Goal: Navigation & Orientation: Find specific page/section

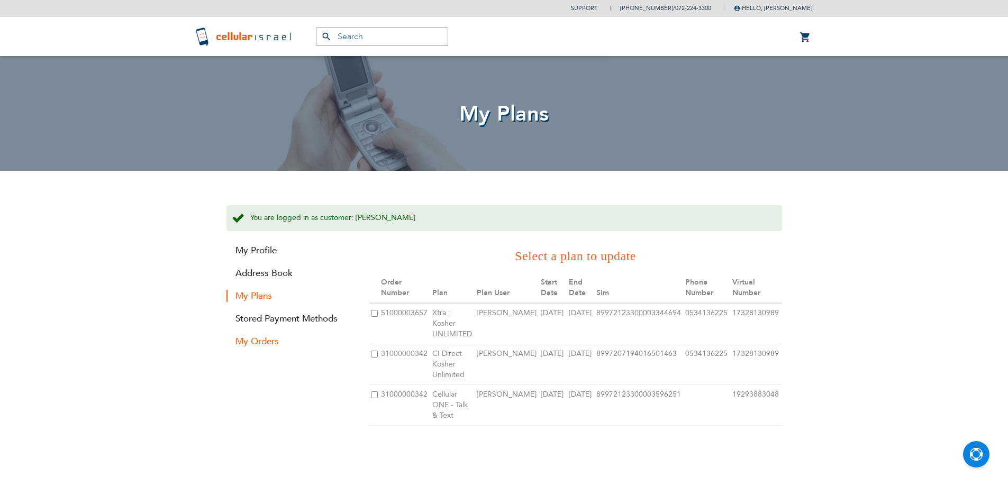
click at [258, 338] on link "My Orders" at bounding box center [289, 341] width 127 height 12
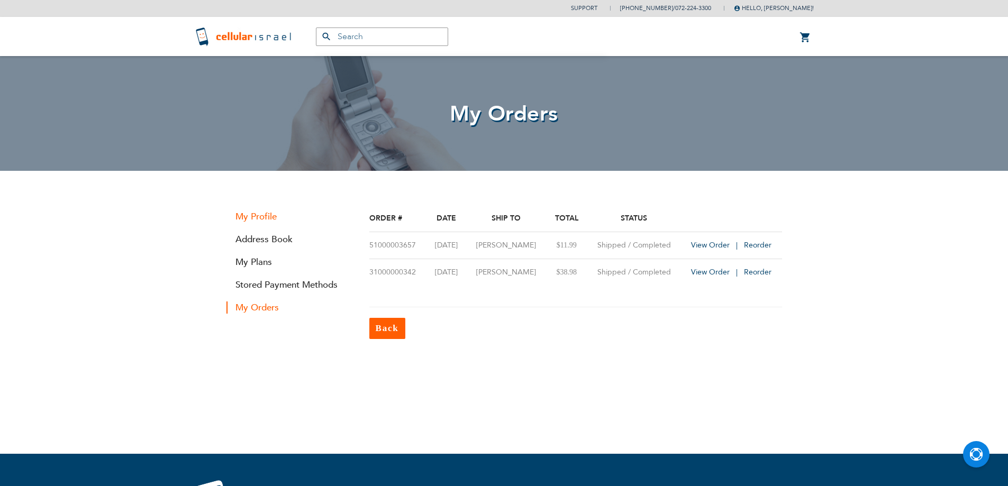
click at [257, 215] on link "My Profile" at bounding box center [289, 217] width 127 height 12
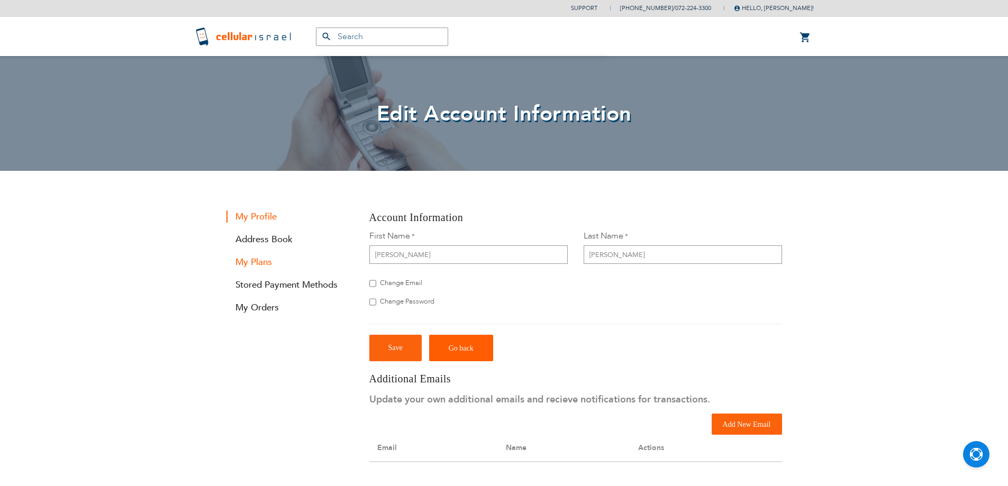
click at [254, 263] on link "My Plans" at bounding box center [289, 262] width 127 height 12
